Goal: Book appointment/travel/reservation

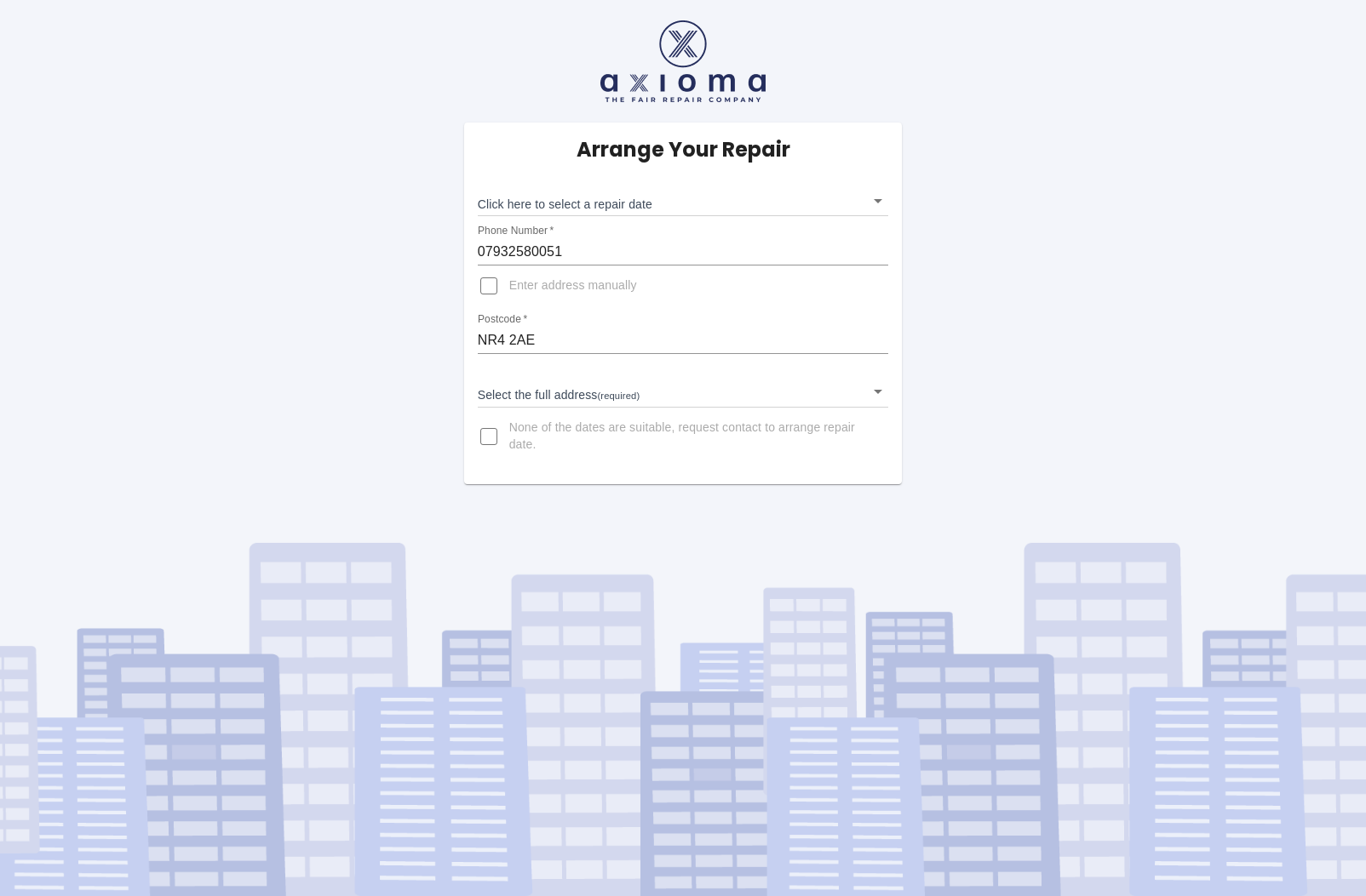
click at [877, 198] on body "Arrange Your Repair Click here to select a repair date ​ Phone Number   * 07932…" at bounding box center [683, 448] width 1366 height 896
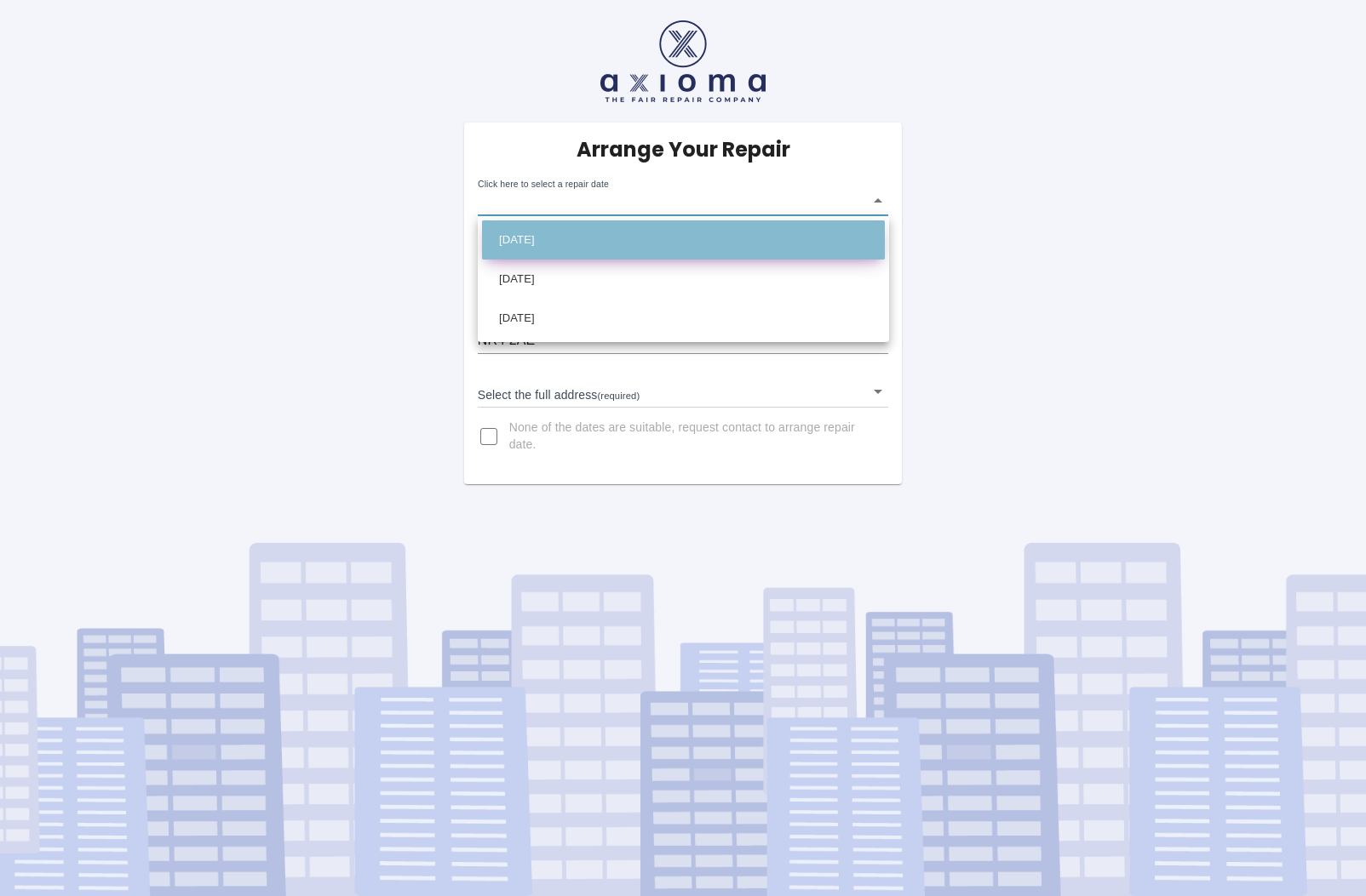
click at [675, 239] on li "[DATE]" at bounding box center [683, 239] width 403 height 39
type input "[DATE]T00:00:00.000Z"
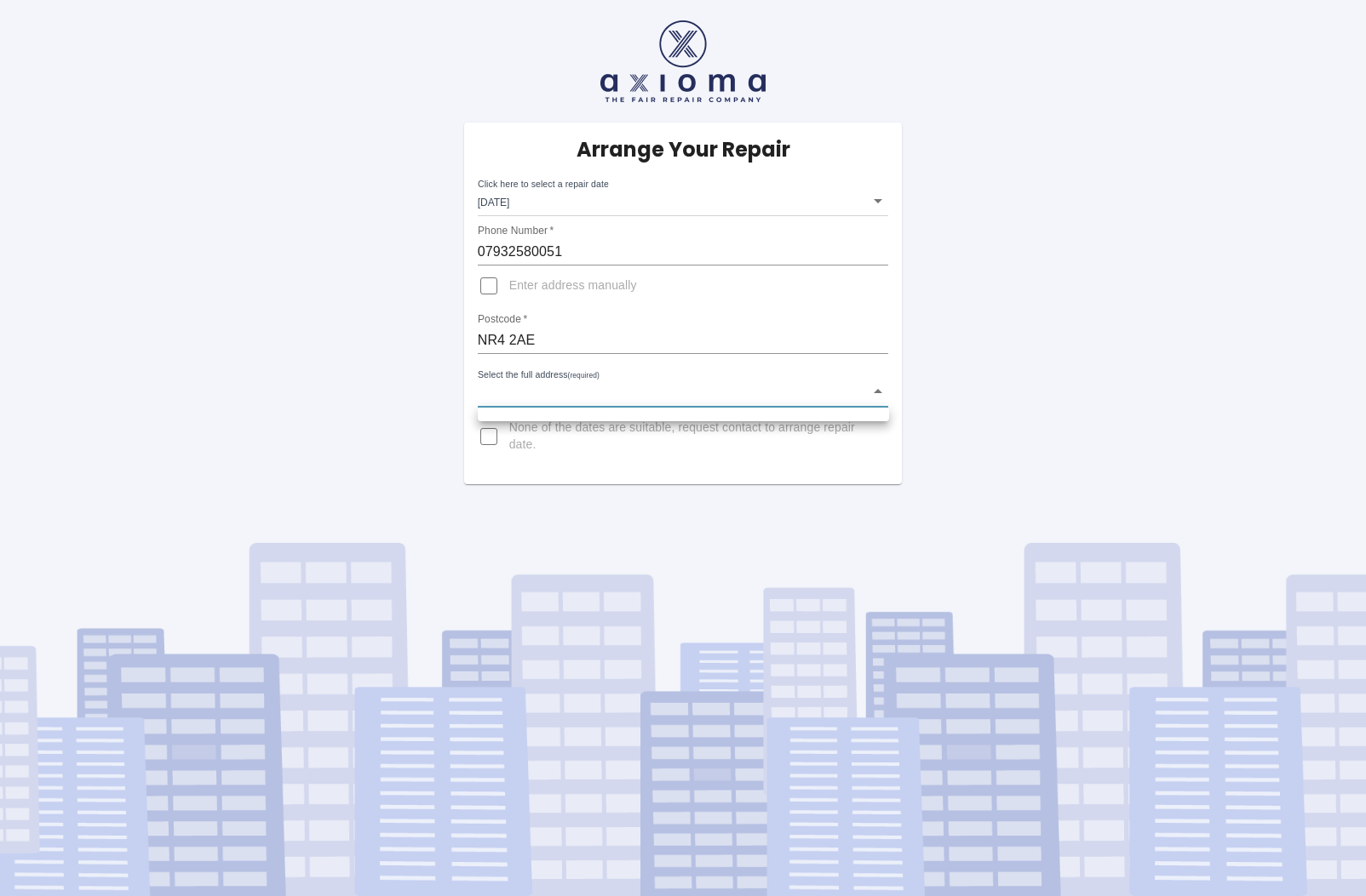
click at [877, 389] on body "Arrange Your Repair Click here to select a repair date [DATE] [DATE]T00:00:00.0…" at bounding box center [683, 448] width 1366 height 896
click at [739, 313] on div at bounding box center [683, 448] width 1366 height 896
click at [878, 389] on body "Arrange Your Repair Click here to select a repair date [DATE] [DATE]T00:00:00.0…" at bounding box center [683, 448] width 1366 height 896
click at [878, 391] on div at bounding box center [683, 448] width 1366 height 896
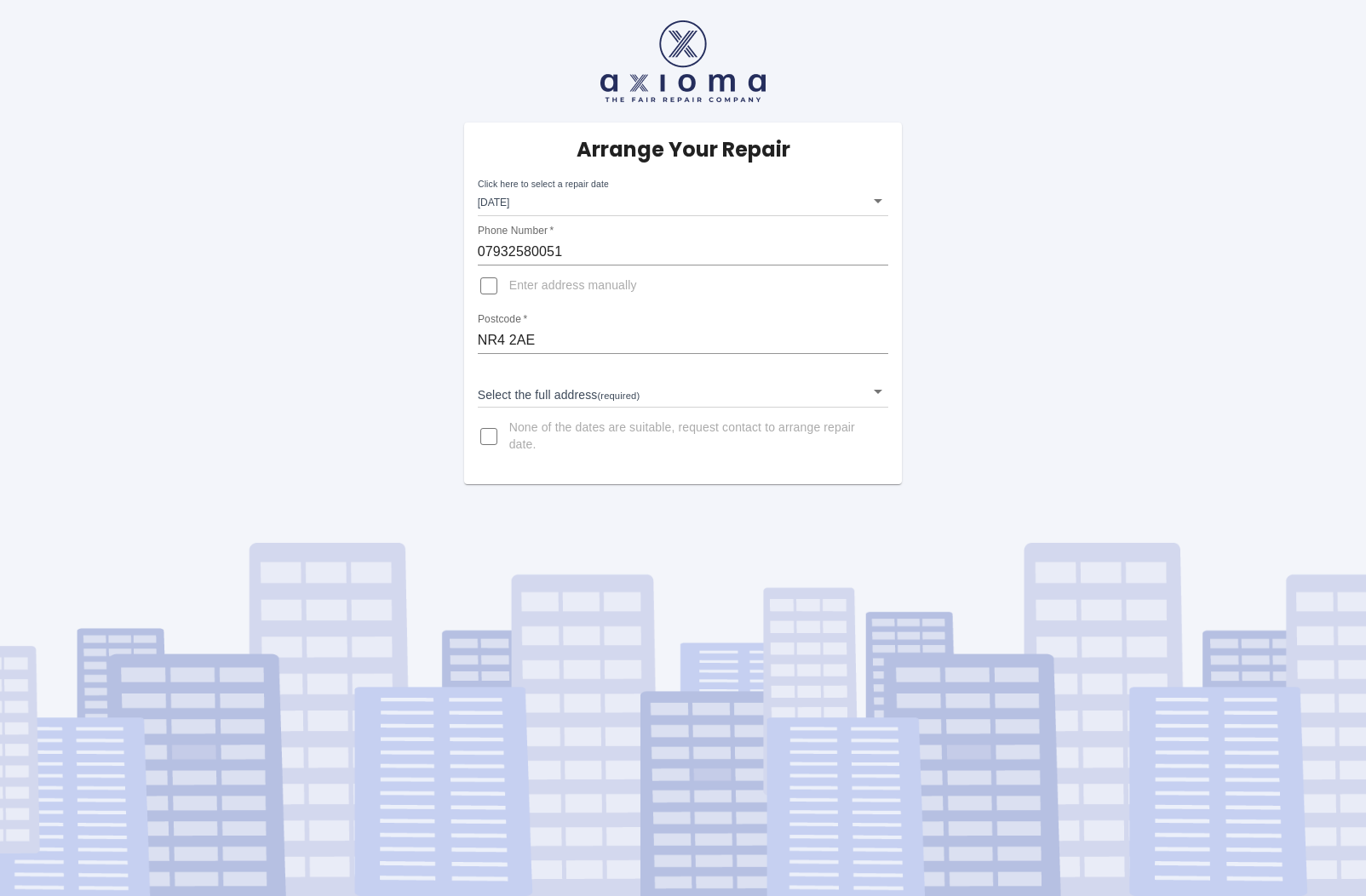
drag, startPoint x: 977, startPoint y: 394, endPoint x: 655, endPoint y: 297, distance: 336.3
click at [972, 391] on div "Arrange Your Repair Click here to select a repair date [DATE] [DATE]T00:00:00.0…" at bounding box center [683, 242] width 1392 height 484
click at [489, 286] on input "Enter address manually" at bounding box center [489, 285] width 41 height 41
checkbox input "true"
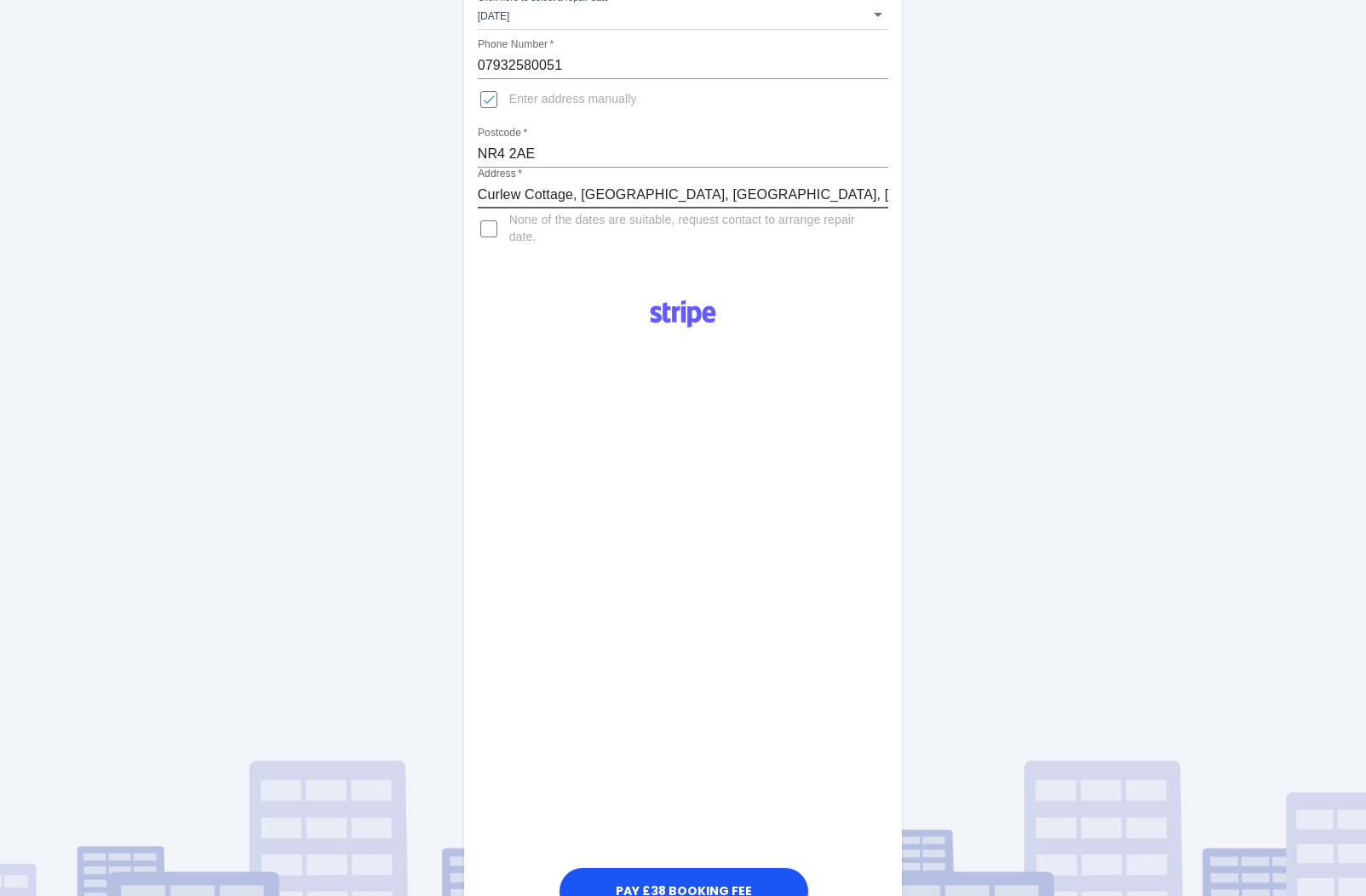
scroll to position [193, 0]
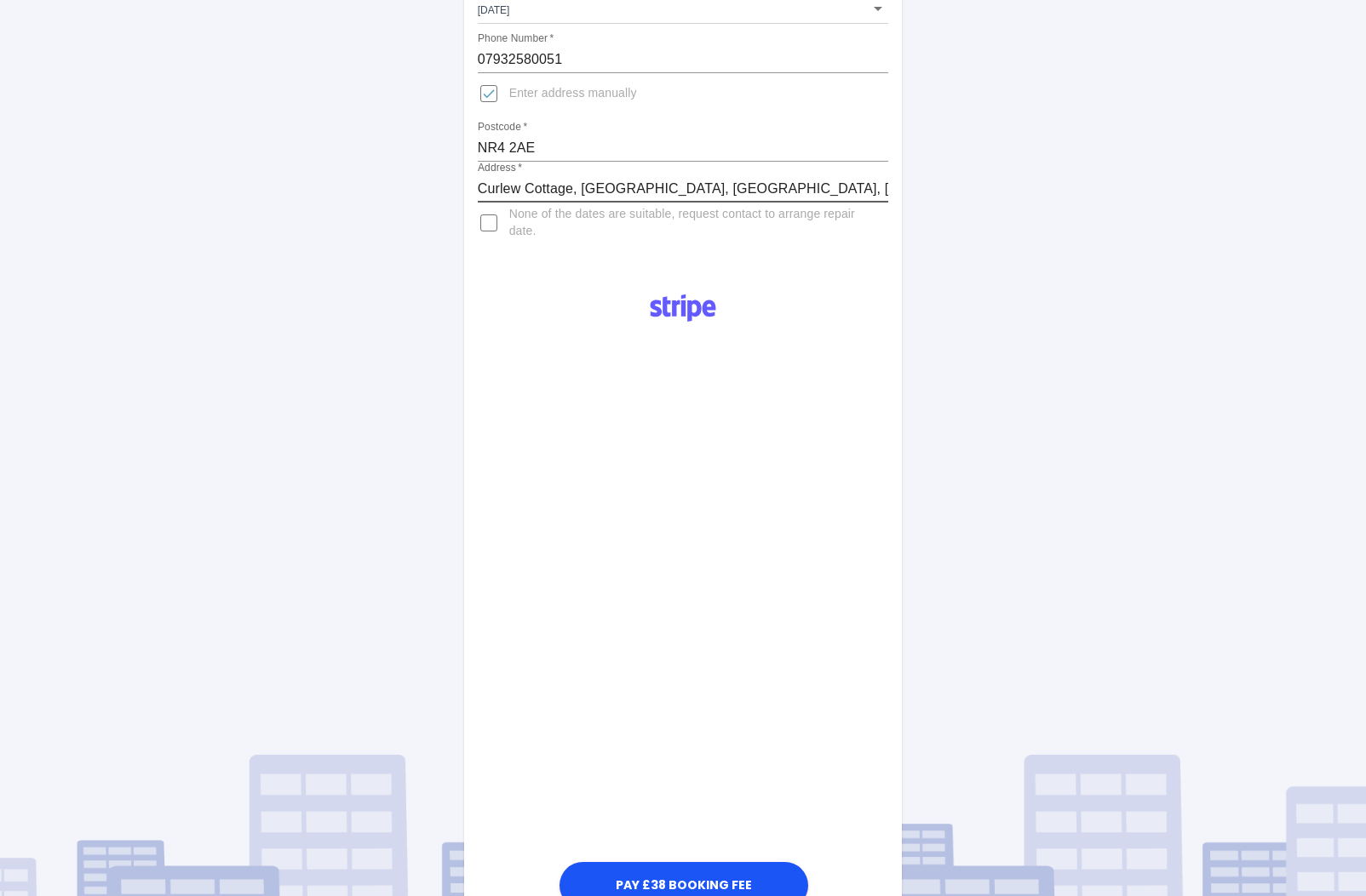
type input "Curlew Cottage, [GEOGRAPHIC_DATA], [GEOGRAPHIC_DATA], [GEOGRAPHIC_DATA][PERSON_…"
click at [981, 557] on div "Arrange Your Repair Click here to select a repair date [DATE] [DATE]T00:00:00.0…" at bounding box center [683, 458] width 1392 height 1301
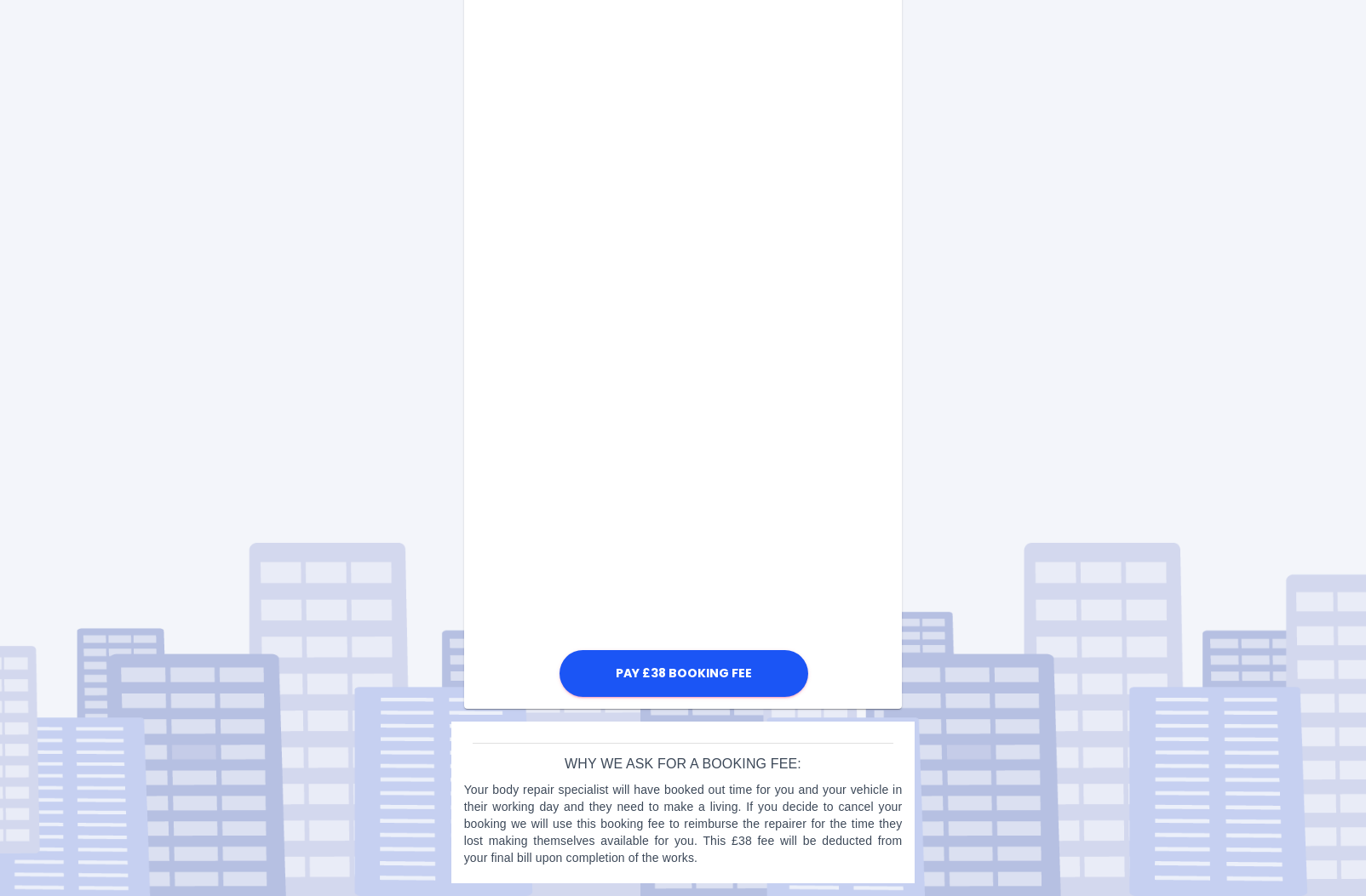
scroll to position [695, 0]
click at [680, 670] on button "Pay £38 Booking Fee" at bounding box center [684, 675] width 249 height 47
